Goal: Transaction & Acquisition: Obtain resource

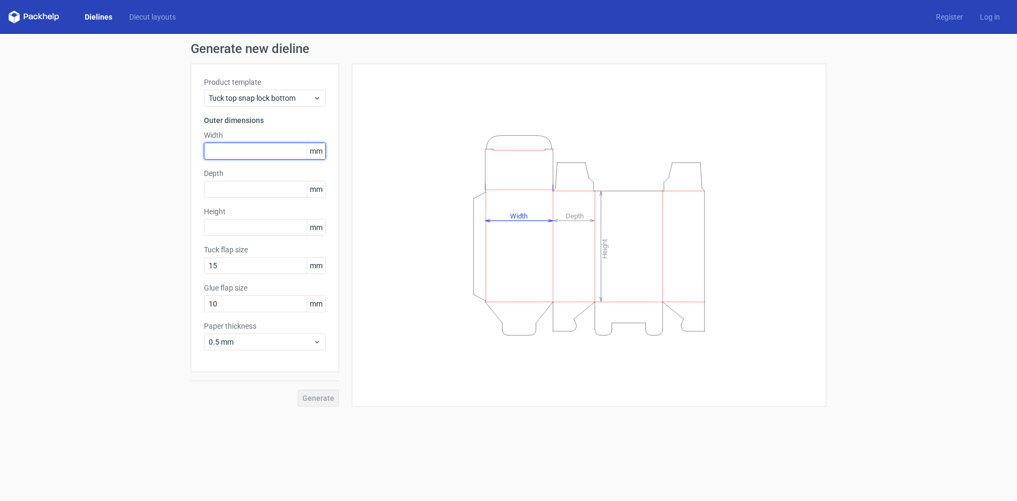
click at [226, 149] on input "text" at bounding box center [265, 150] width 122 height 17
type input "50"
click at [234, 188] on input "text" at bounding box center [265, 189] width 122 height 17
type input "50"
click at [222, 224] on input "text" at bounding box center [265, 227] width 122 height 17
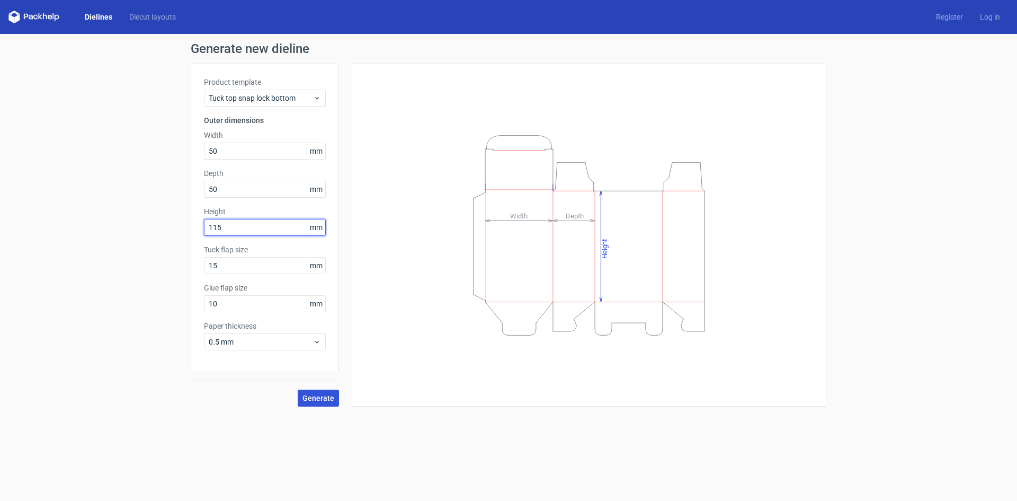
type input "115"
click at [322, 399] on span "Generate" at bounding box center [318, 397] width 32 height 7
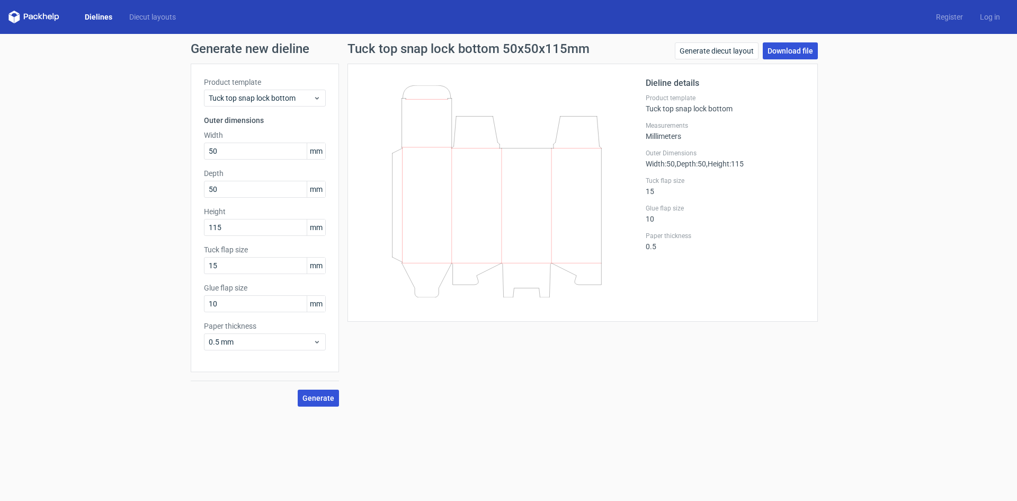
click at [792, 52] on link "Download file" at bounding box center [790, 50] width 55 height 17
drag, startPoint x: 236, startPoint y: 152, endPoint x: 151, endPoint y: 145, distance: 85.6
click at [152, 147] on div "Generate new dieline Product template Tuck top snap lock bottom Outer dimension…" at bounding box center [508, 224] width 1017 height 381
type input "68"
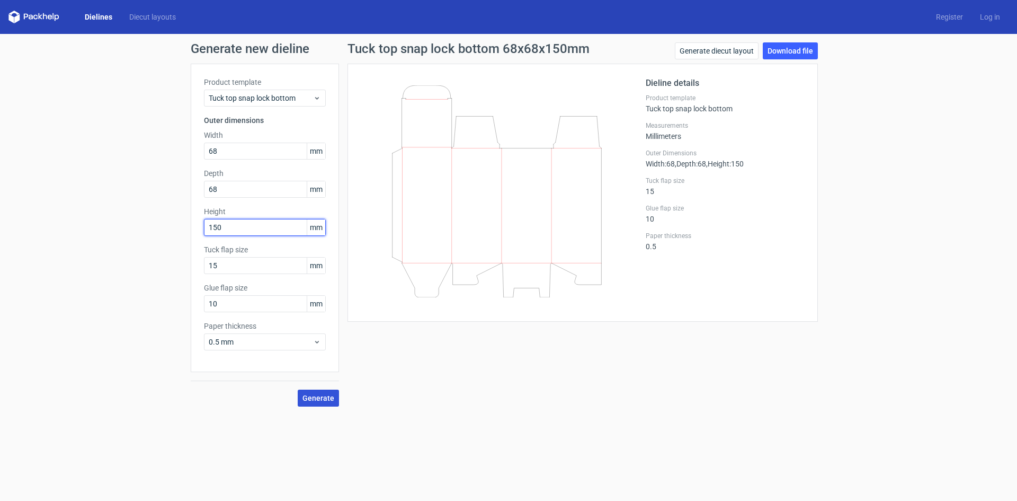
type input "150"
click at [319, 402] on button "Generate" at bounding box center [318, 397] width 41 height 17
click at [786, 54] on link "Download file" at bounding box center [790, 50] width 55 height 17
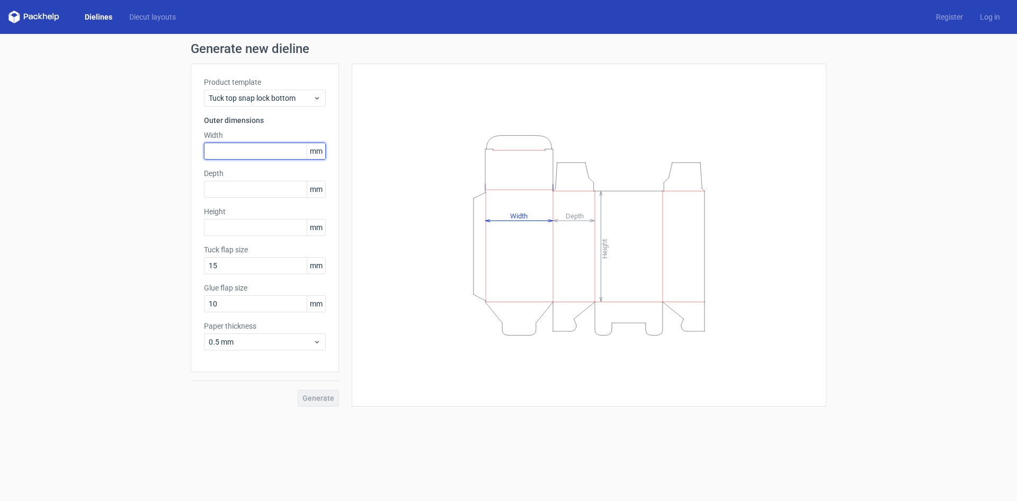
click at [226, 143] on input "text" at bounding box center [265, 150] width 122 height 17
type input "55"
type input "53"
click at [230, 231] on input "text" at bounding box center [265, 227] width 122 height 17
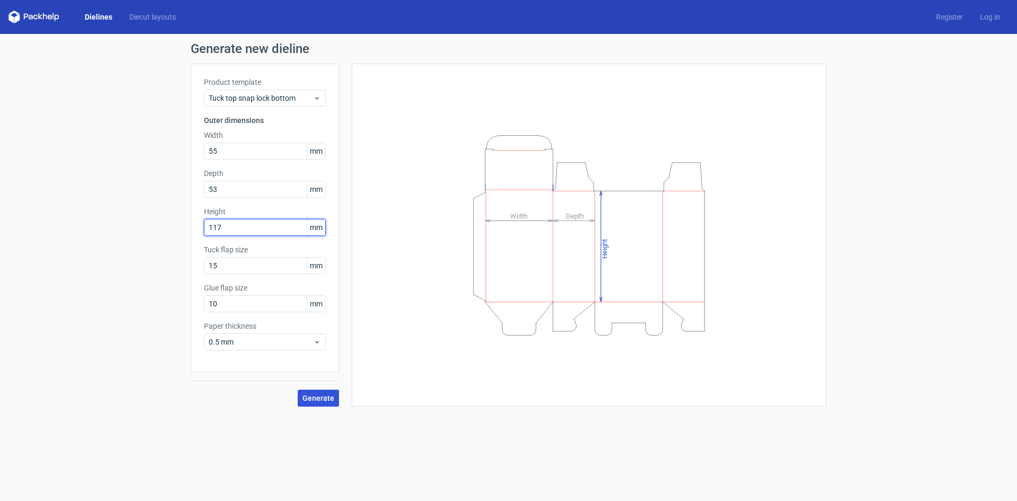
type input "117"
click at [315, 398] on span "Generate" at bounding box center [318, 397] width 32 height 7
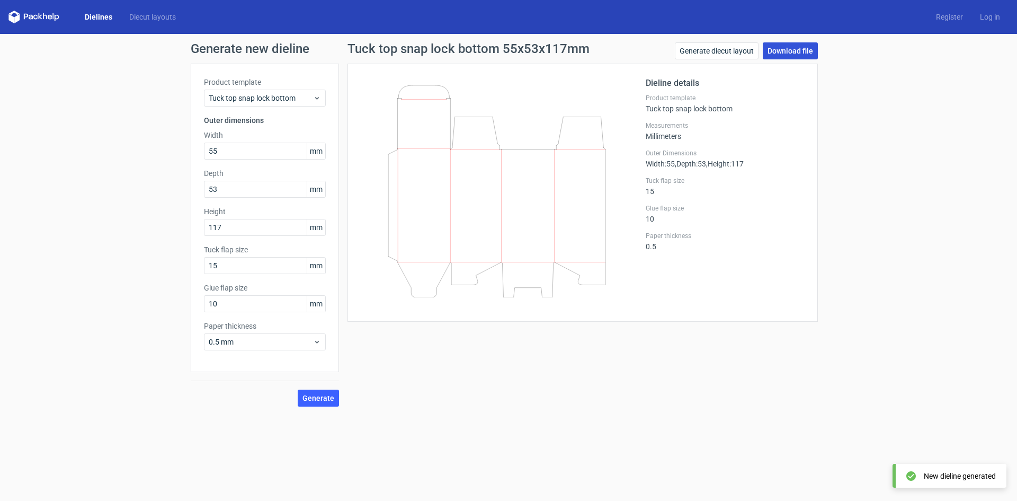
click at [791, 52] on link "Download file" at bounding box center [790, 50] width 55 height 17
click at [481, 201] on icon at bounding box center [496, 191] width 255 height 212
click at [450, 185] on icon at bounding box center [496, 191] width 255 height 212
click at [728, 56] on link "Generate diecut layout" at bounding box center [717, 50] width 84 height 17
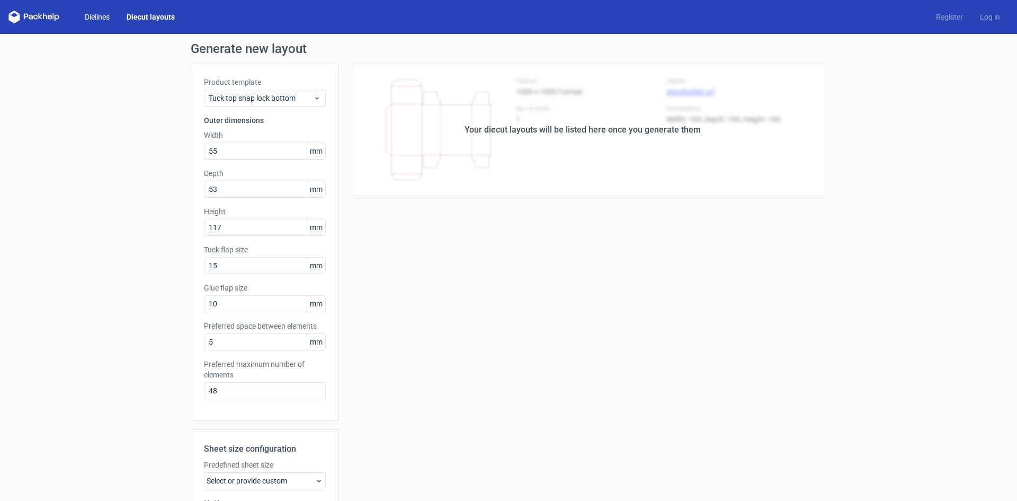
click at [91, 16] on link "Dielines" at bounding box center [97, 17] width 42 height 11
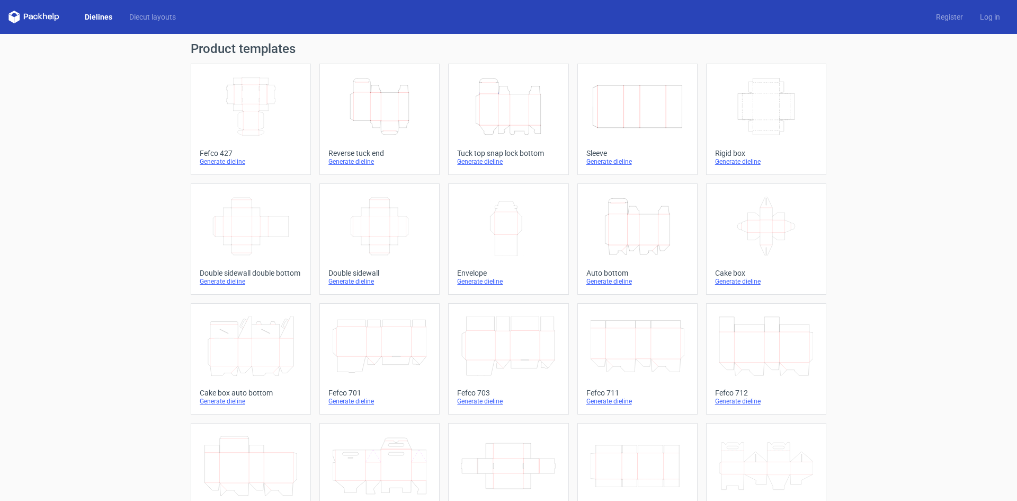
click at [32, 19] on icon at bounding box center [33, 17] width 51 height 13
click at [45, 16] on icon at bounding box center [33, 17] width 51 height 13
